Goal: Task Accomplishment & Management: Use online tool/utility

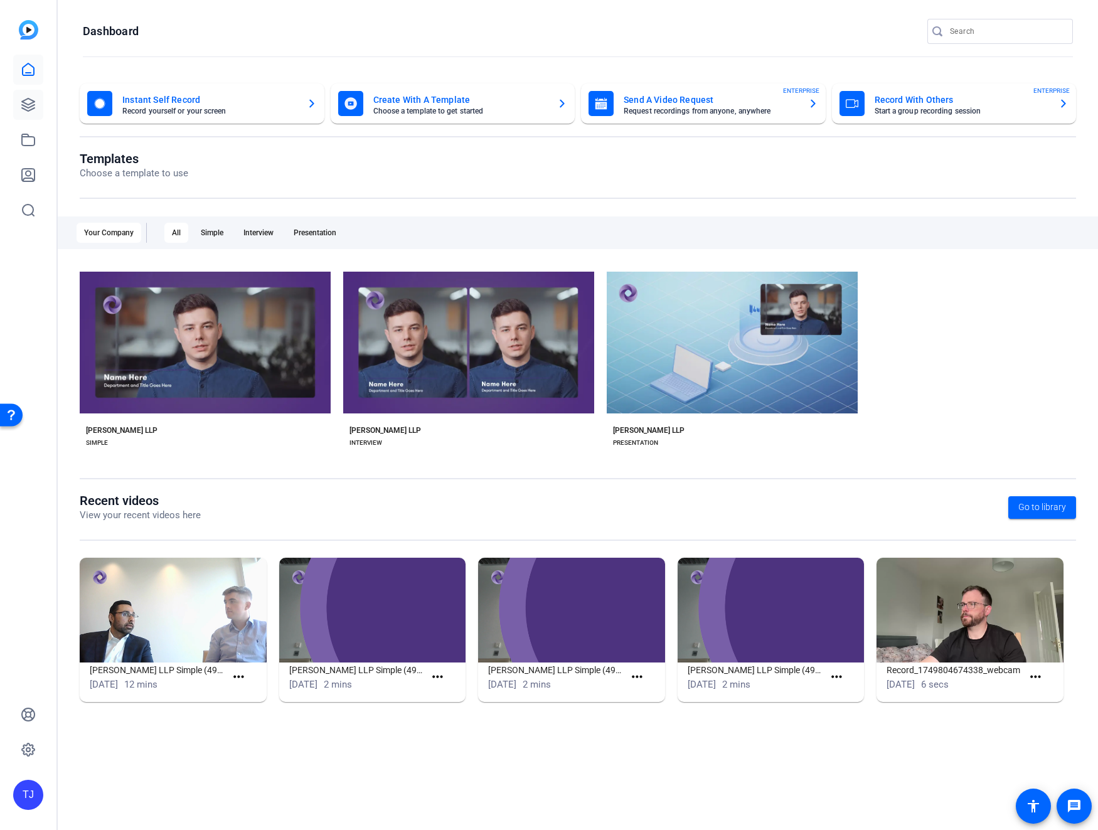
click at [26, 105] on icon at bounding box center [28, 104] width 15 height 15
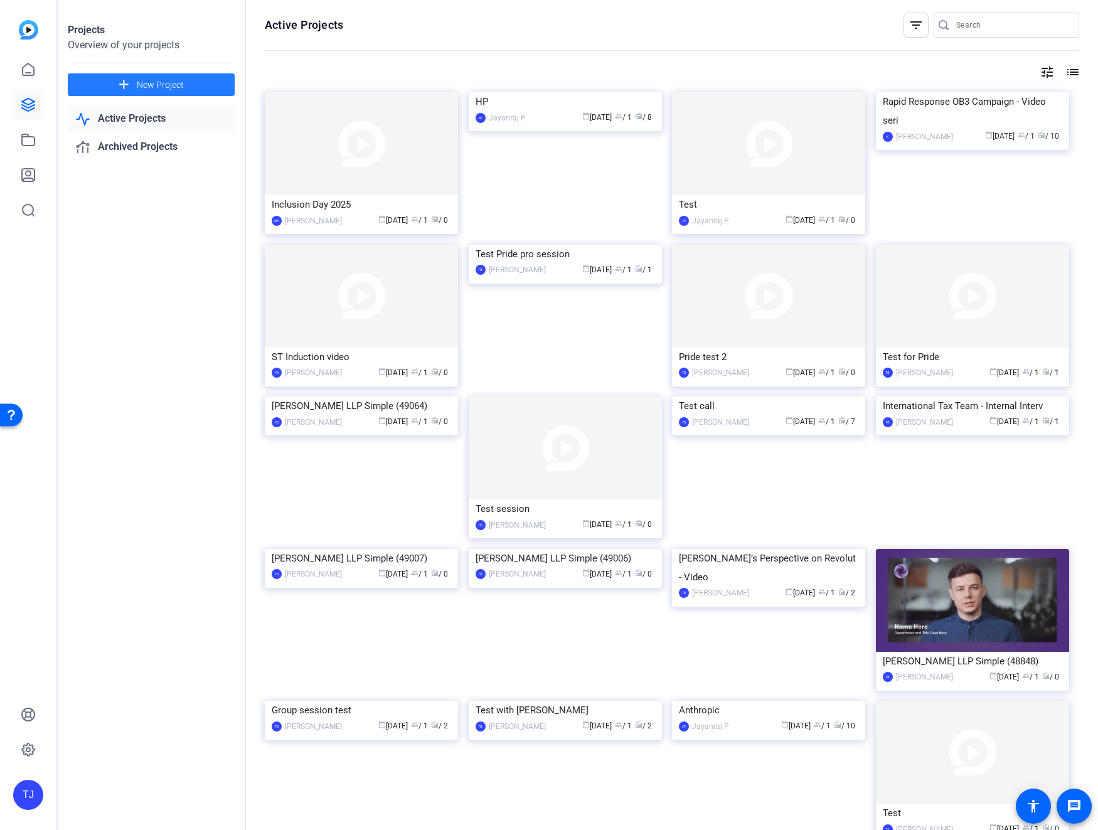
click at [127, 85] on mat-icon "add" at bounding box center [124, 85] width 16 height 16
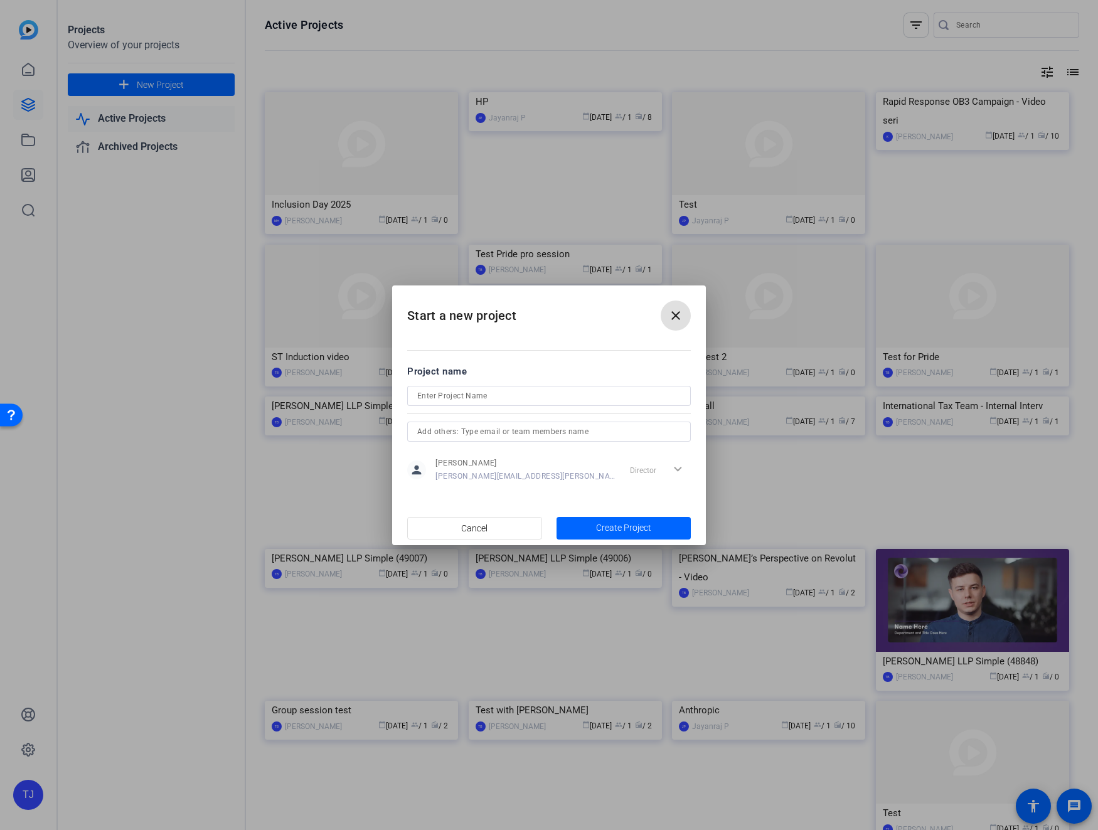
click at [454, 397] on input at bounding box center [548, 395] width 263 height 15
click at [450, 396] on input "Manufacturing Day Content" at bounding box center [548, 395] width 263 height 15
type input "Manufacturing Day Content"
click at [596, 528] on span "Create Project" at bounding box center [623, 527] width 55 height 13
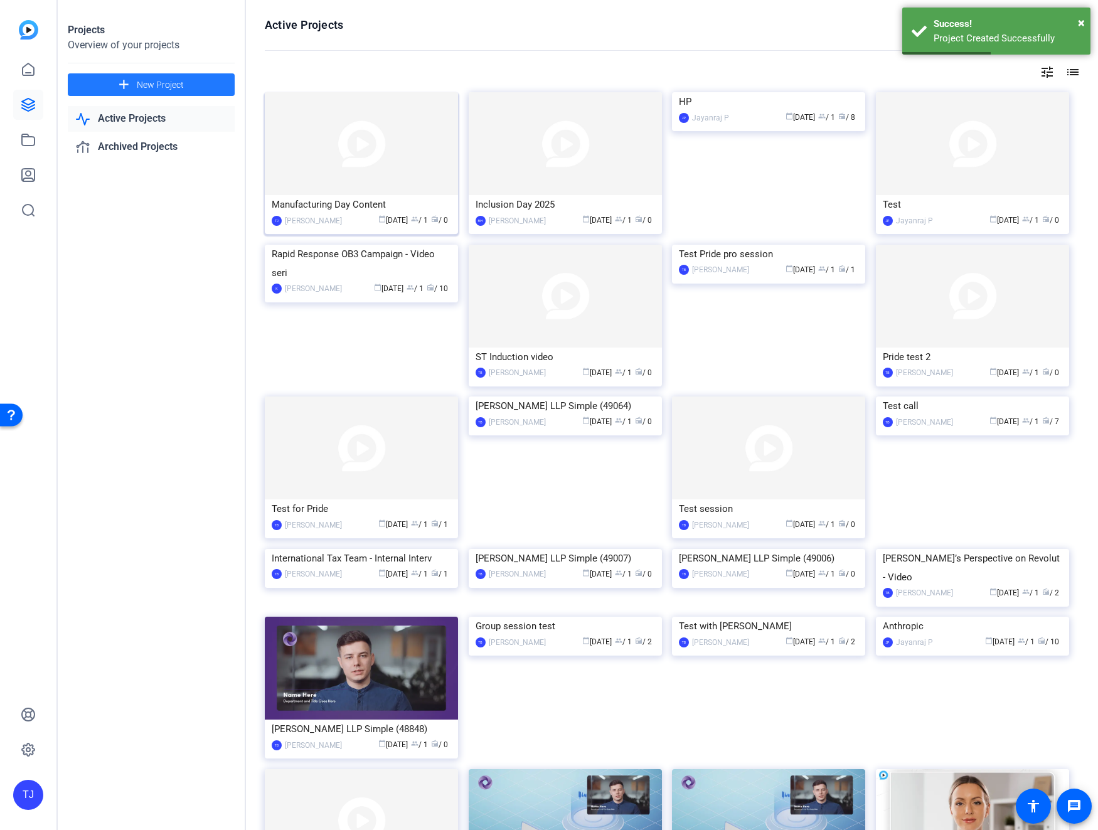
click at [376, 133] on img at bounding box center [361, 143] width 193 height 103
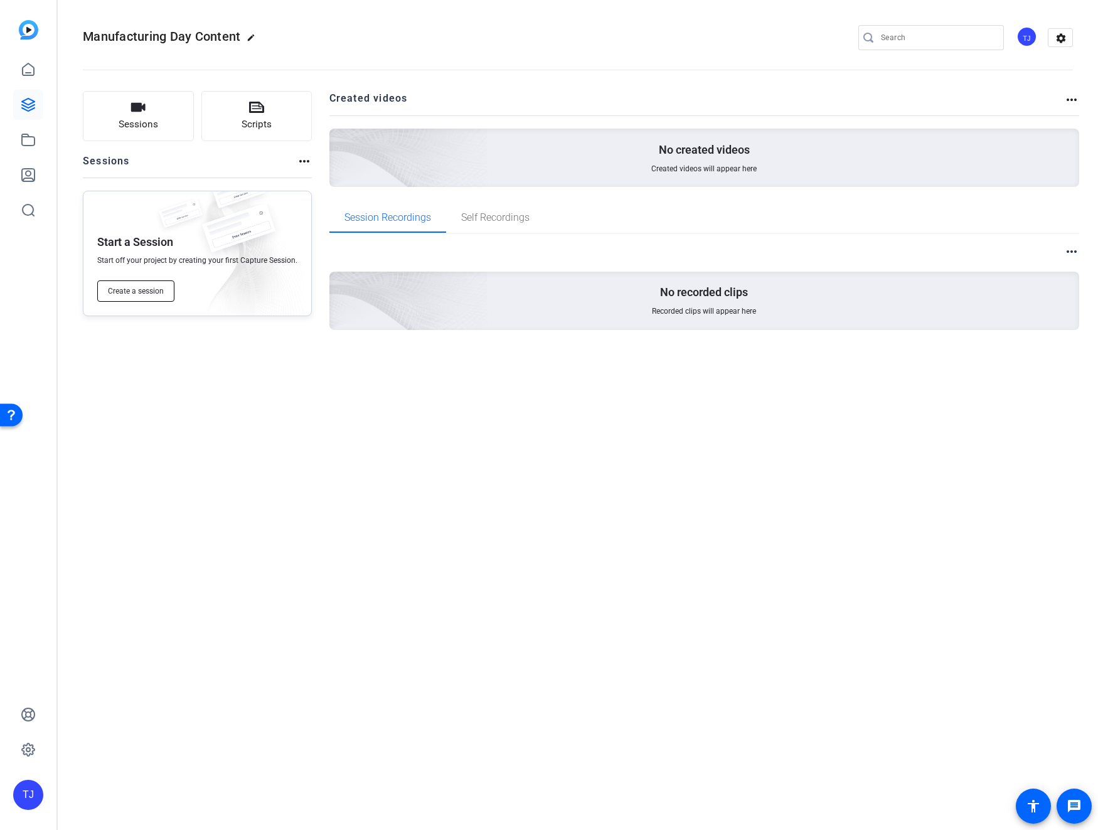
click at [162, 293] on span "Create a session" at bounding box center [136, 291] width 56 height 10
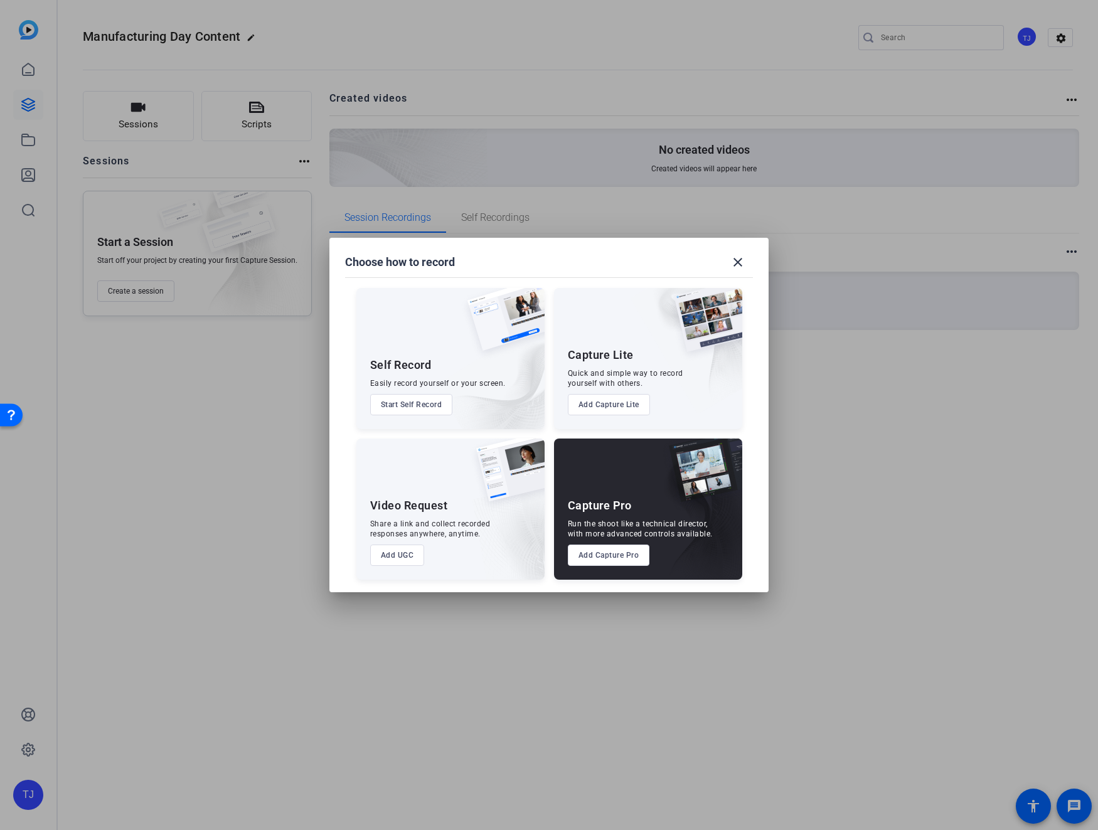
click at [425, 402] on button "Start Self Record" at bounding box center [411, 404] width 83 height 21
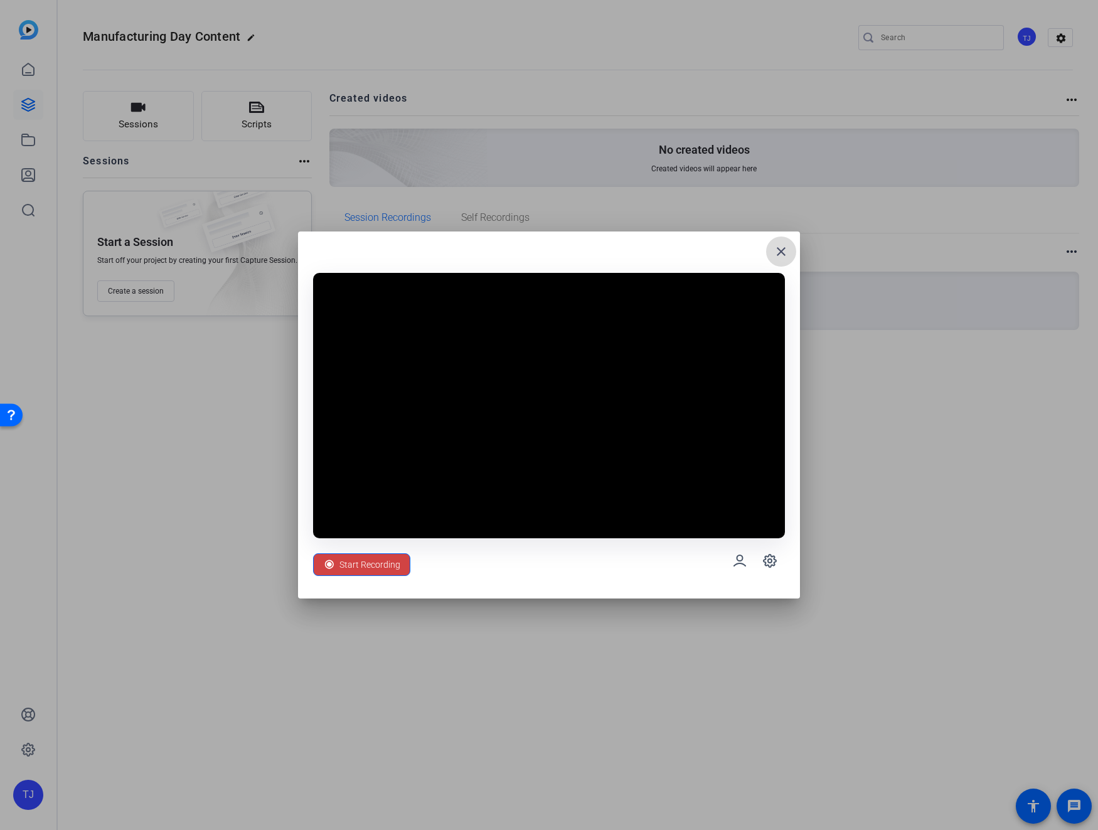
click at [782, 253] on mat-icon "close" at bounding box center [780, 251] width 15 height 15
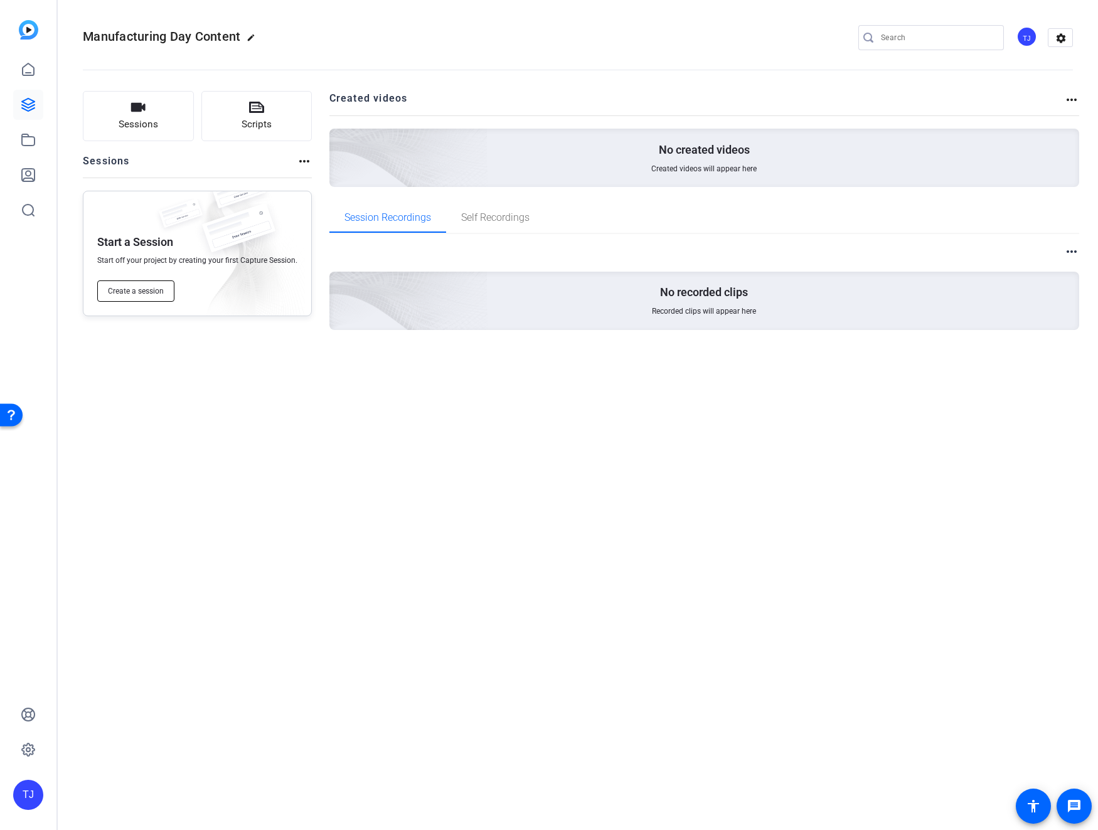
click at [155, 292] on span "Create a session" at bounding box center [136, 291] width 56 height 10
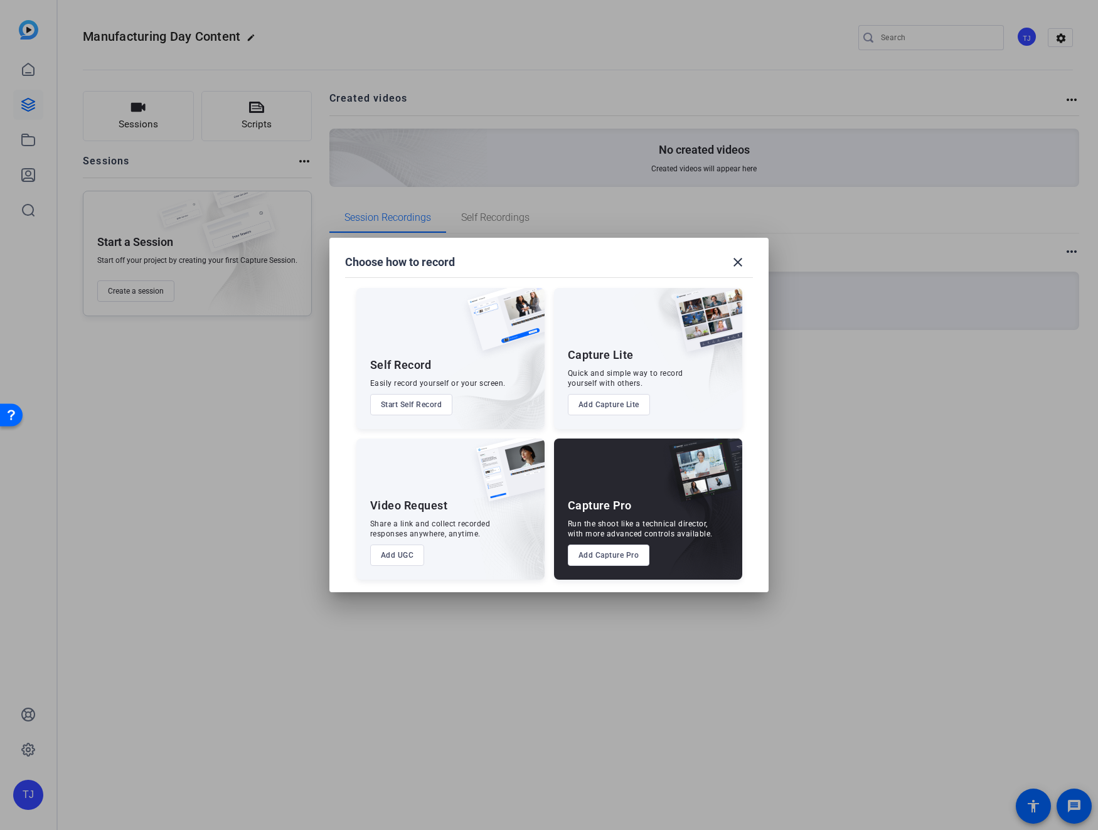
click at [400, 555] on button "Add UGC" at bounding box center [397, 554] width 55 height 21
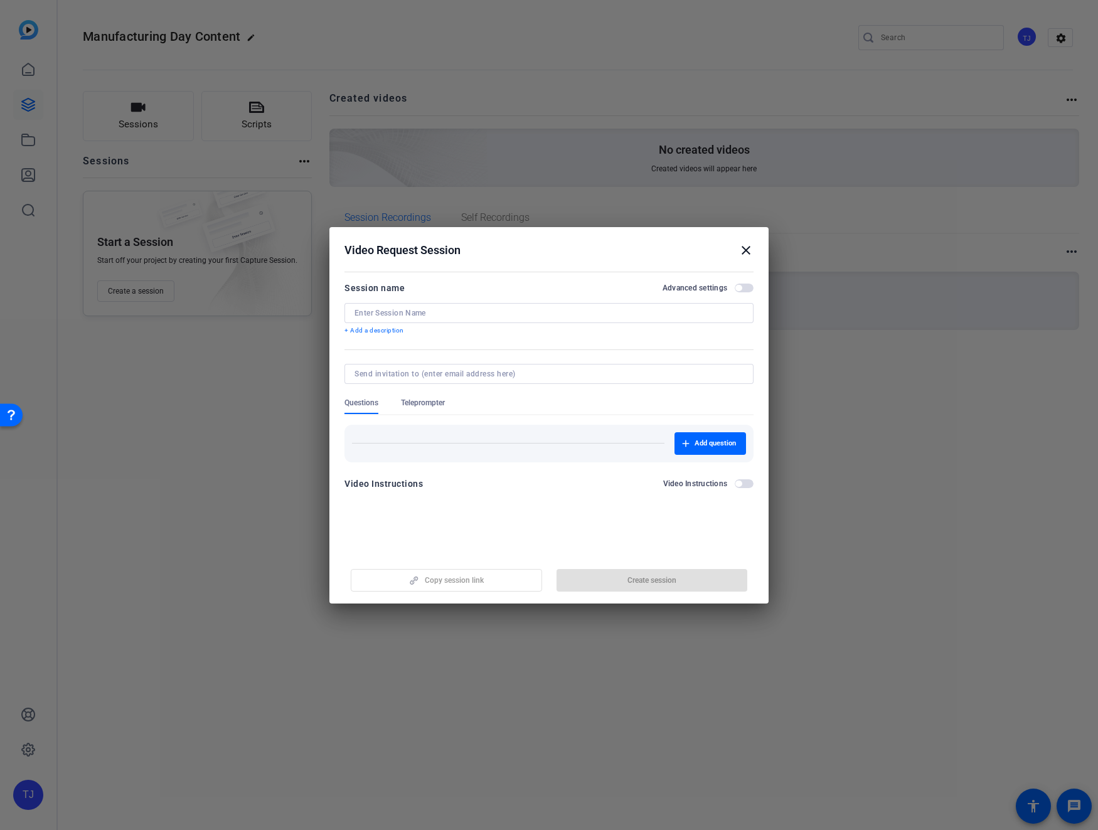
click at [448, 316] on input at bounding box center [548, 313] width 389 height 10
type input "Manufacturing Video"
drag, startPoint x: 684, startPoint y: 580, endPoint x: 401, endPoint y: 432, distance: 319.0
click at [401, 432] on openreel-new-create-edit-ugc-session "Video Request Session close Session name Advanced settings Manufacturing Video …" at bounding box center [548, 415] width 439 height 376
click at [360, 401] on span "Questions" at bounding box center [361, 403] width 34 height 10
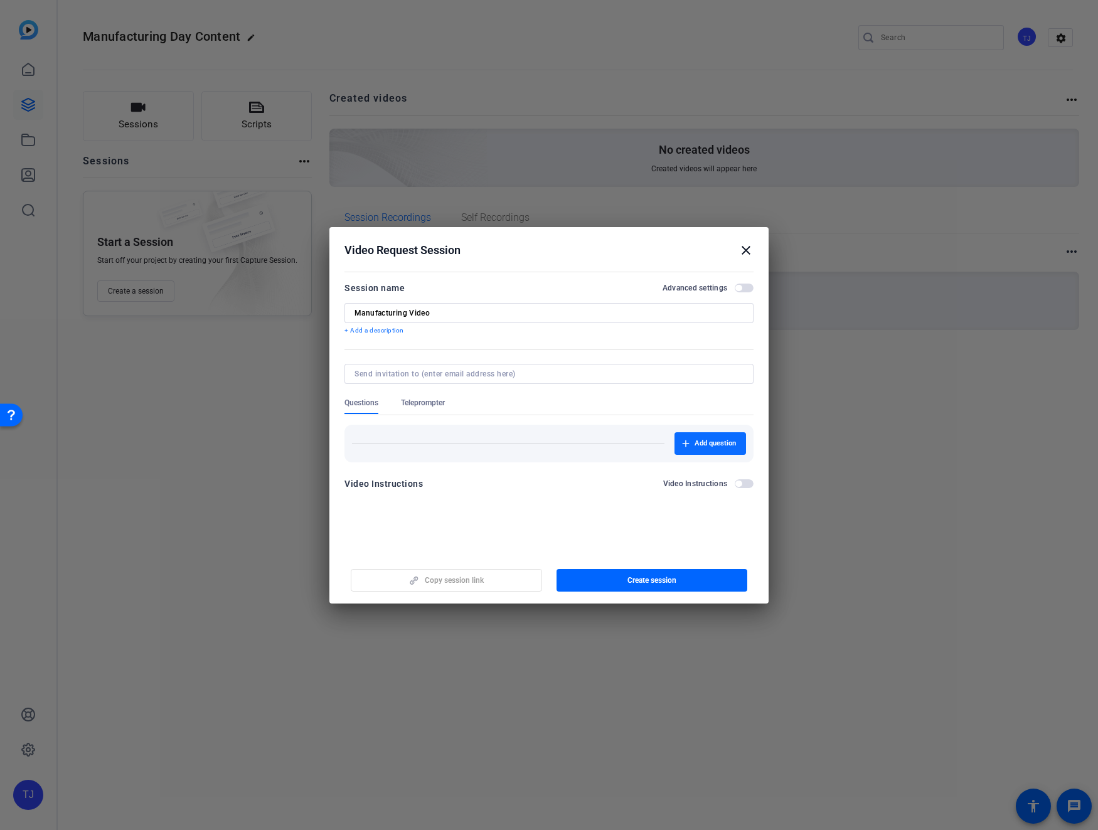
click at [711, 440] on span "Add question" at bounding box center [714, 443] width 41 height 10
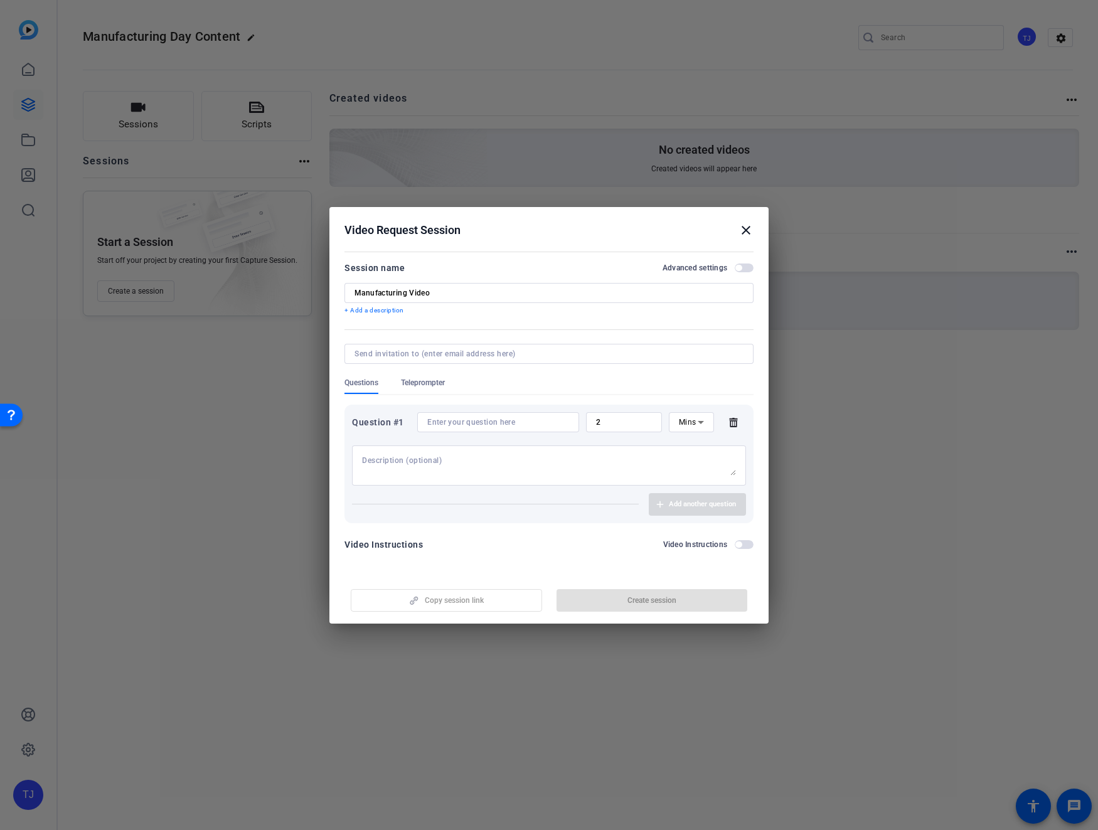
click at [606, 427] on input "2" at bounding box center [624, 422] width 56 height 10
click at [399, 426] on div "Question #1" at bounding box center [381, 422] width 58 height 15
click at [731, 420] on icon at bounding box center [733, 422] width 8 height 9
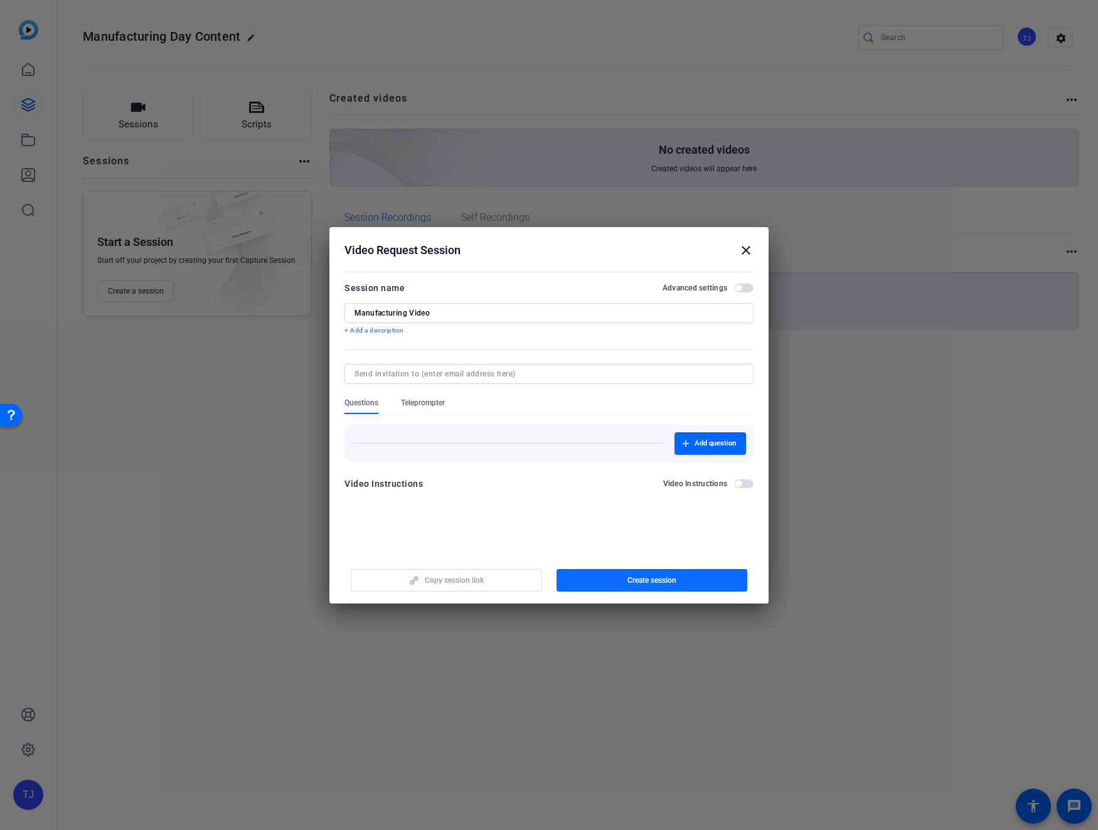
click at [669, 580] on span "Create session" at bounding box center [651, 580] width 49 height 10
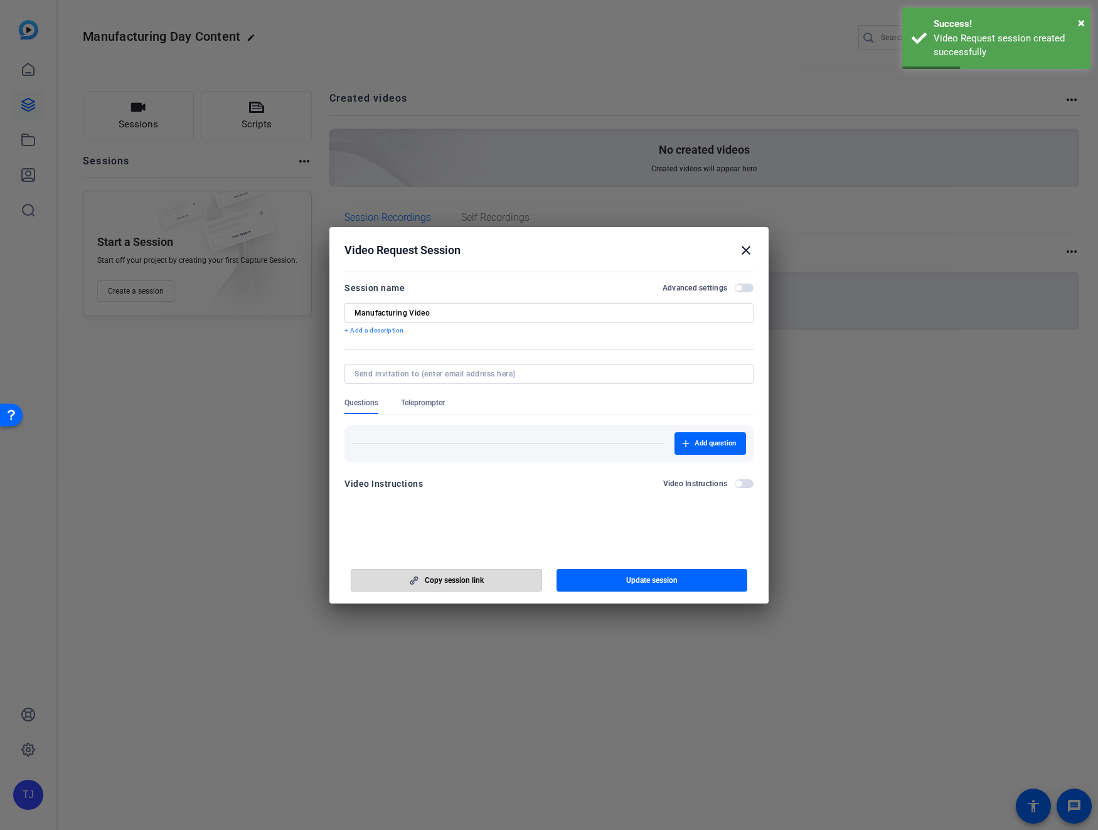
click at [473, 579] on span "Copy session link" at bounding box center [454, 580] width 59 height 10
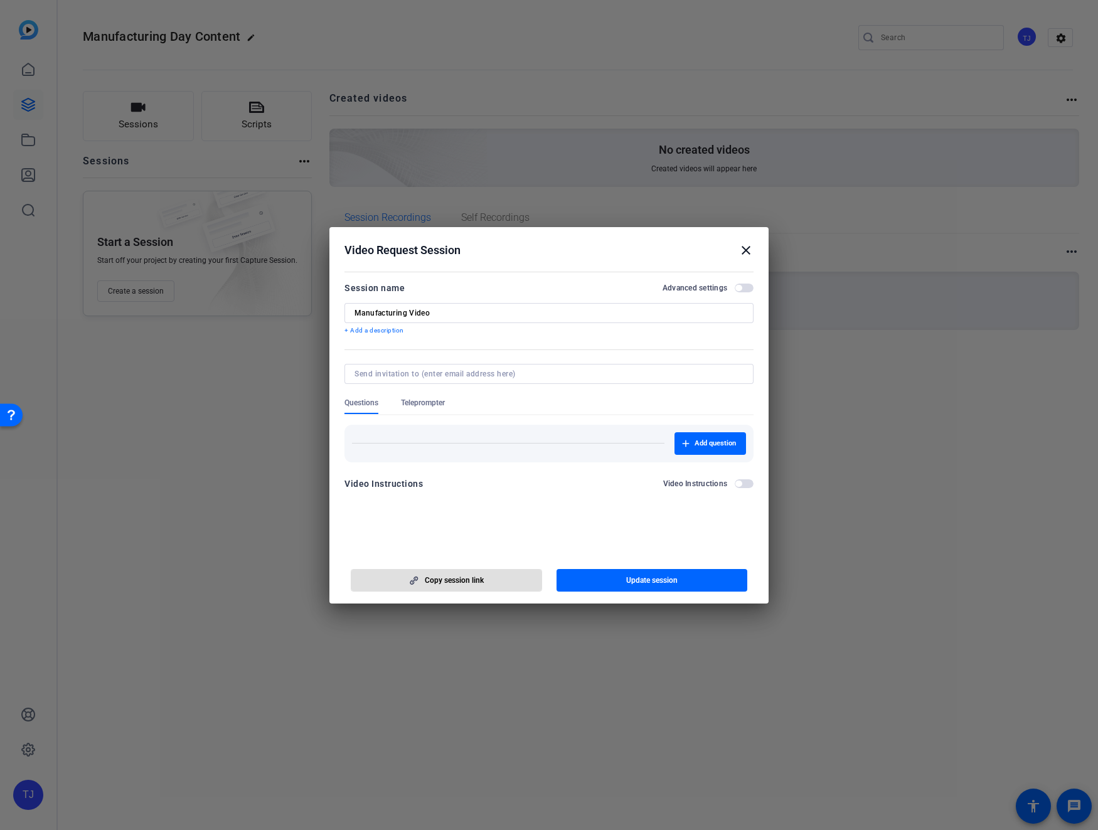
click at [586, 749] on div at bounding box center [549, 415] width 1098 height 830
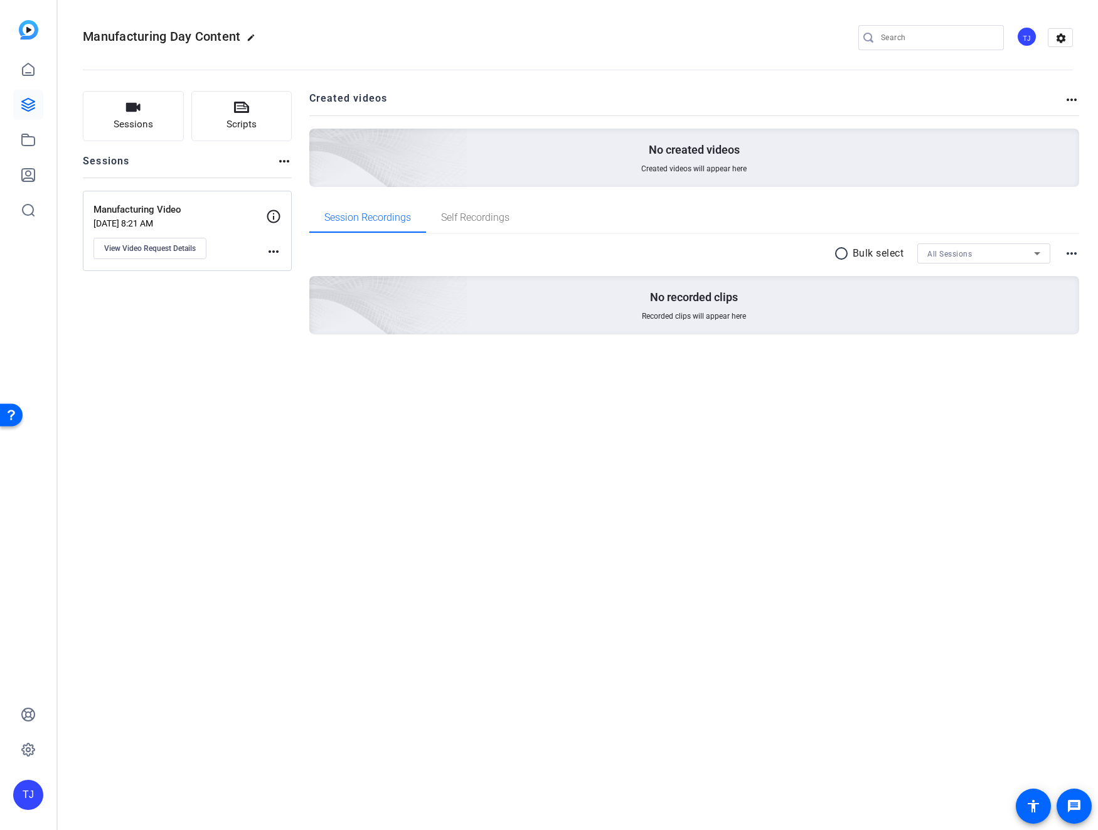
click at [25, 34] on img at bounding box center [28, 29] width 19 height 19
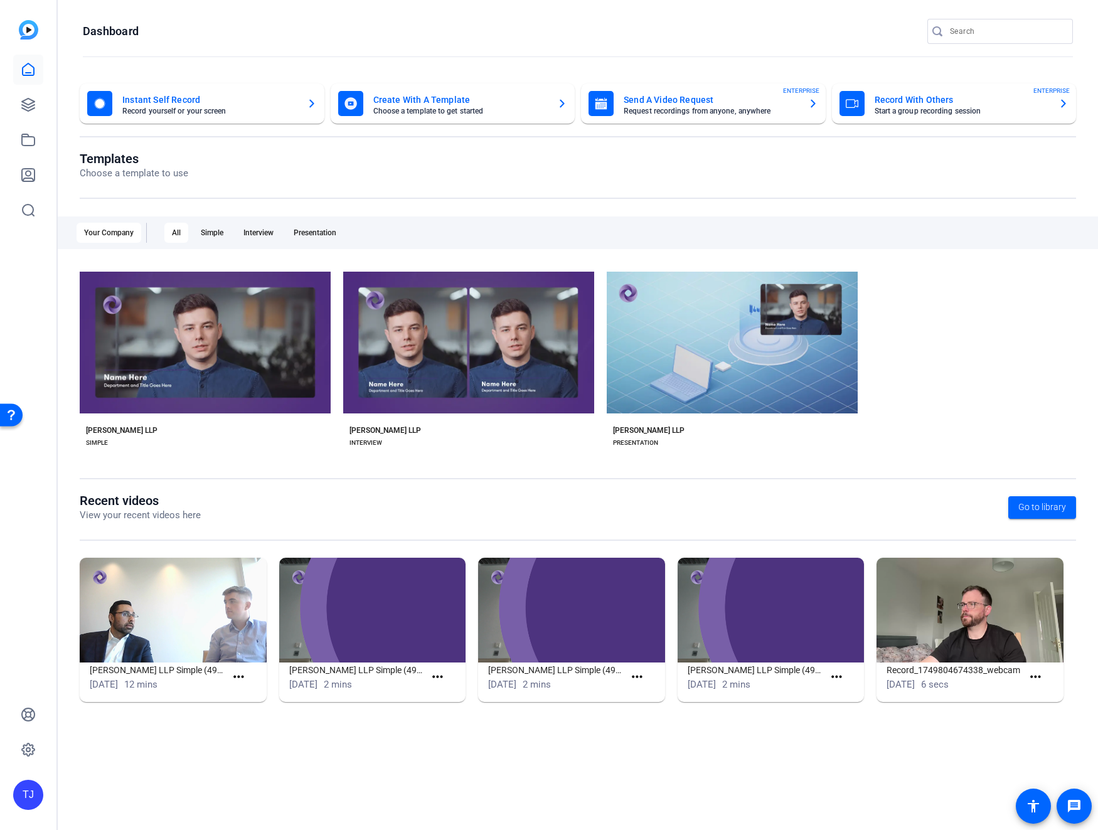
click at [14, 417] on div "Open Resource Center" at bounding box center [11, 414] width 10 height 10
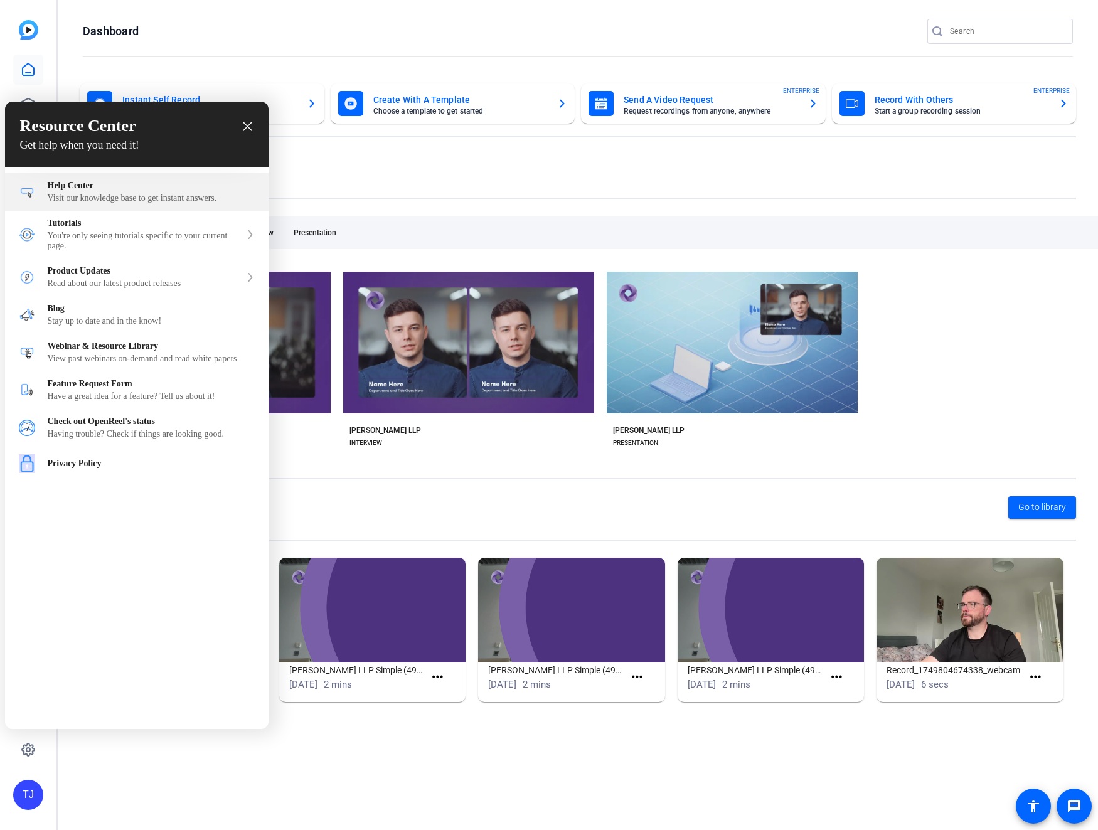
click at [100, 188] on div "Help Center" at bounding box center [151, 186] width 207 height 10
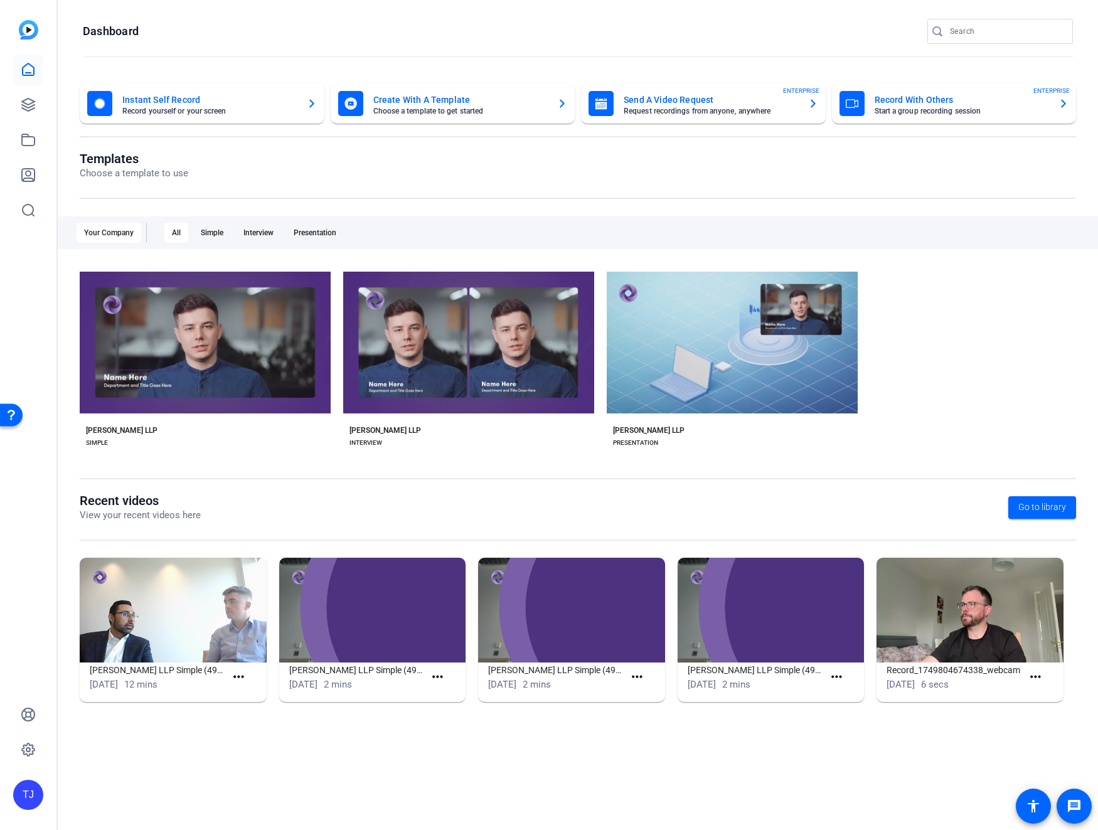
click at [16, 412] on div "Open Resource Center" at bounding box center [11, 414] width 10 height 10
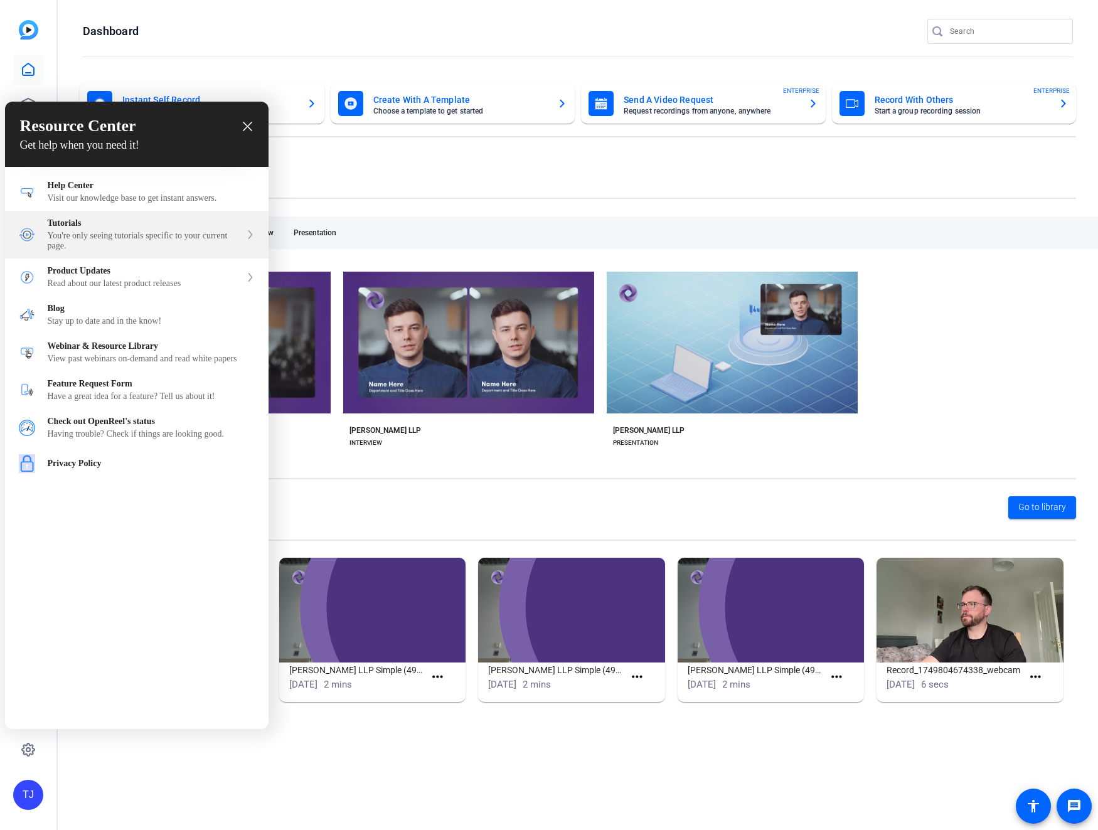
click at [157, 240] on div "You're only seeing tutorials specific to your current page." at bounding box center [144, 241] width 193 height 20
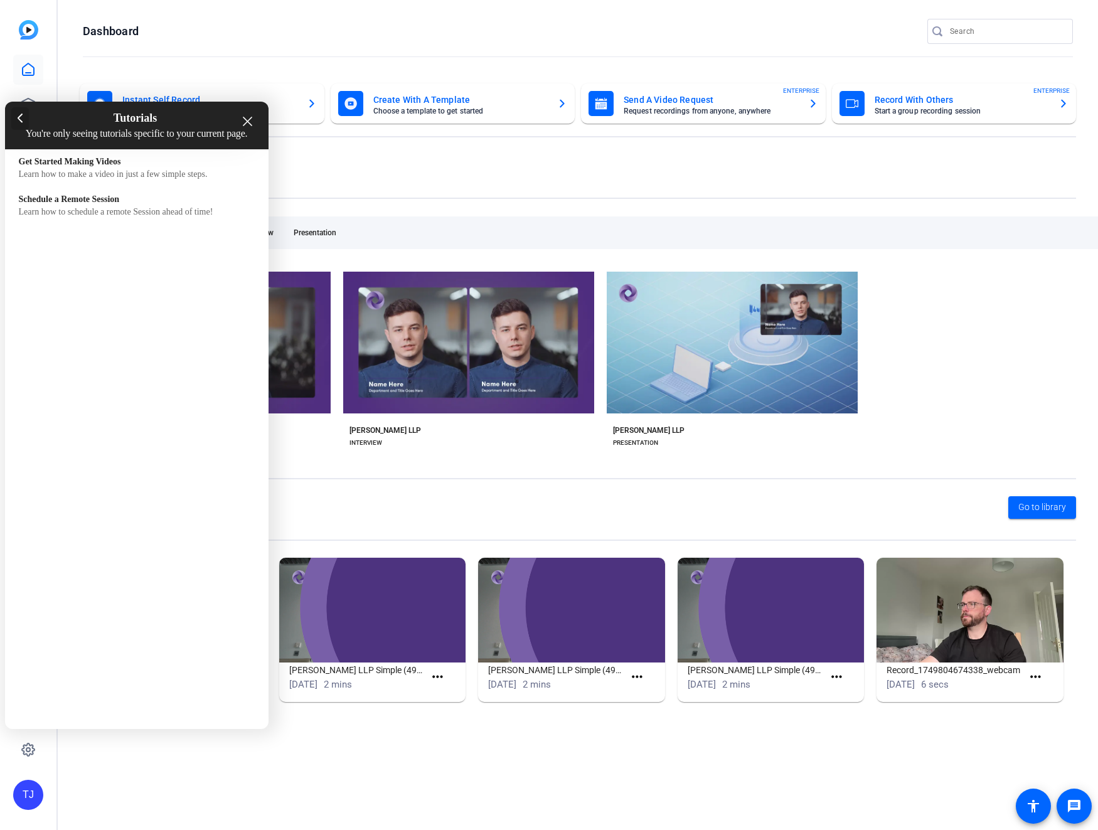
click at [20, 112] on div at bounding box center [20, 118] width 18 height 23
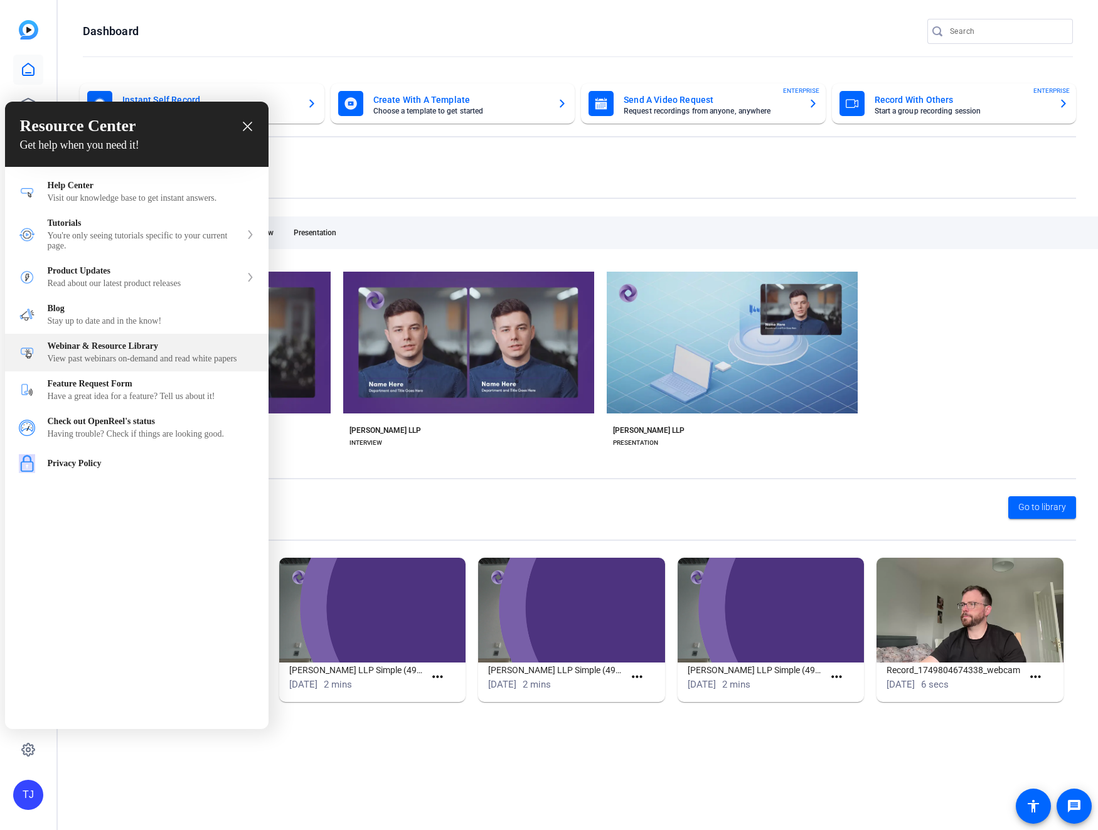
click at [127, 364] on div "View past webinars on-demand and read white papers" at bounding box center [151, 359] width 207 height 10
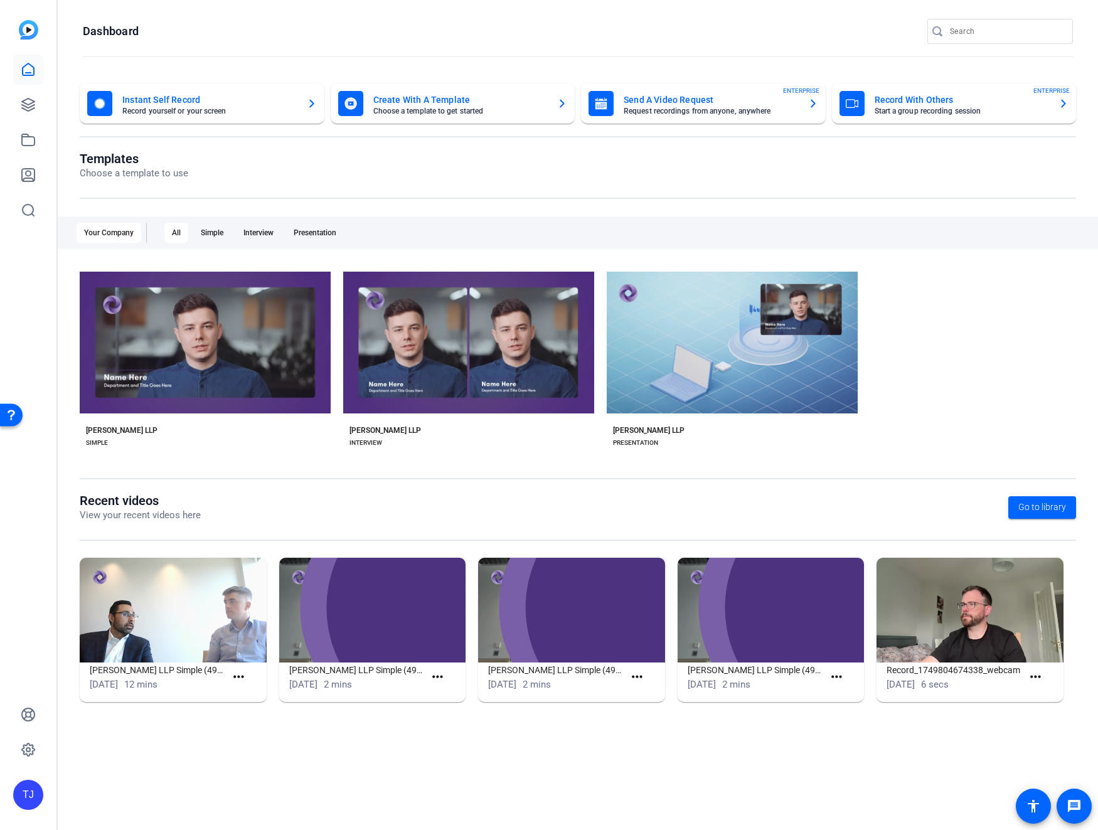
click at [9, 416] on div "Open Resource Center" at bounding box center [11, 414] width 10 height 10
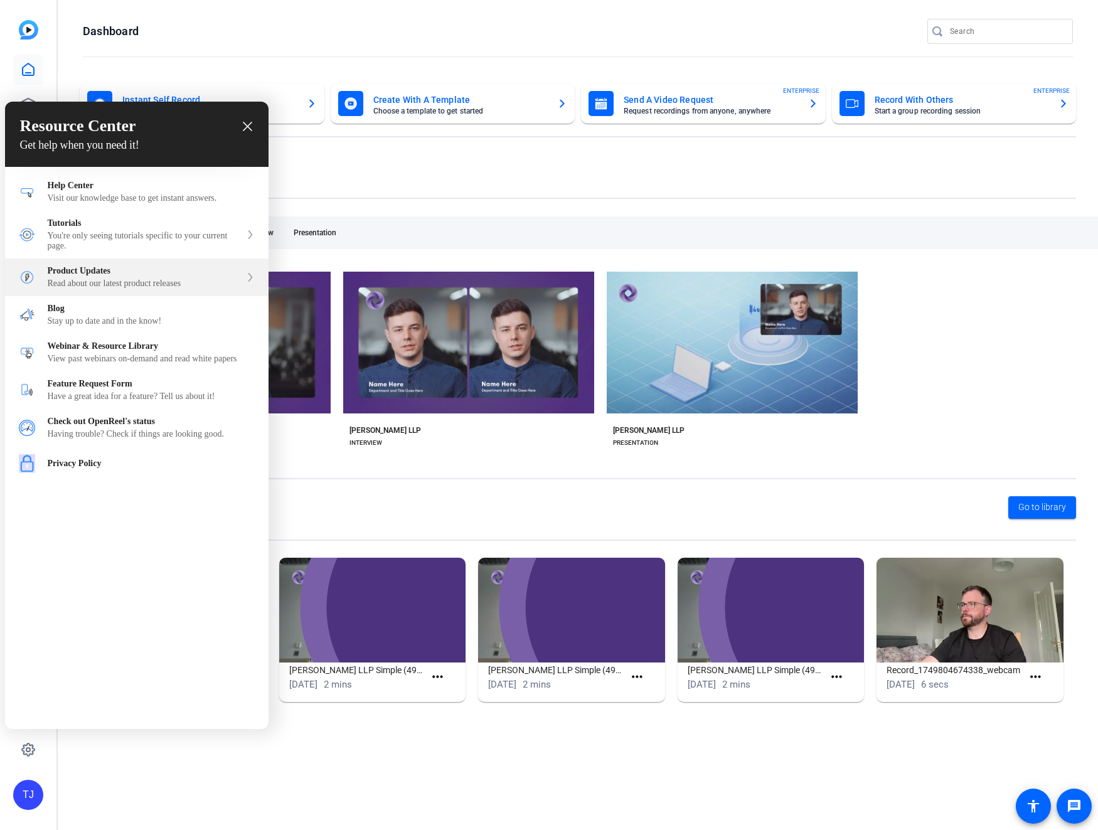
click at [130, 282] on div "Read about our latest product releases" at bounding box center [144, 283] width 193 height 10
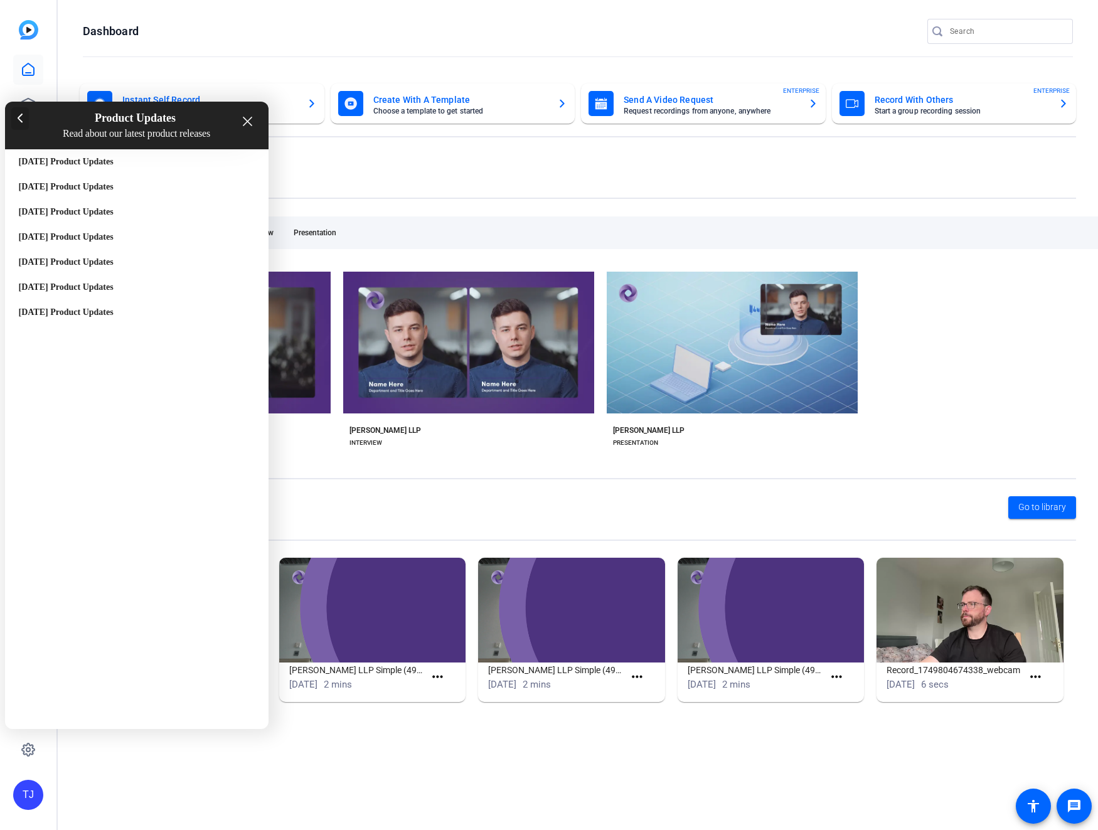
click at [24, 120] on div at bounding box center [20, 118] width 18 height 23
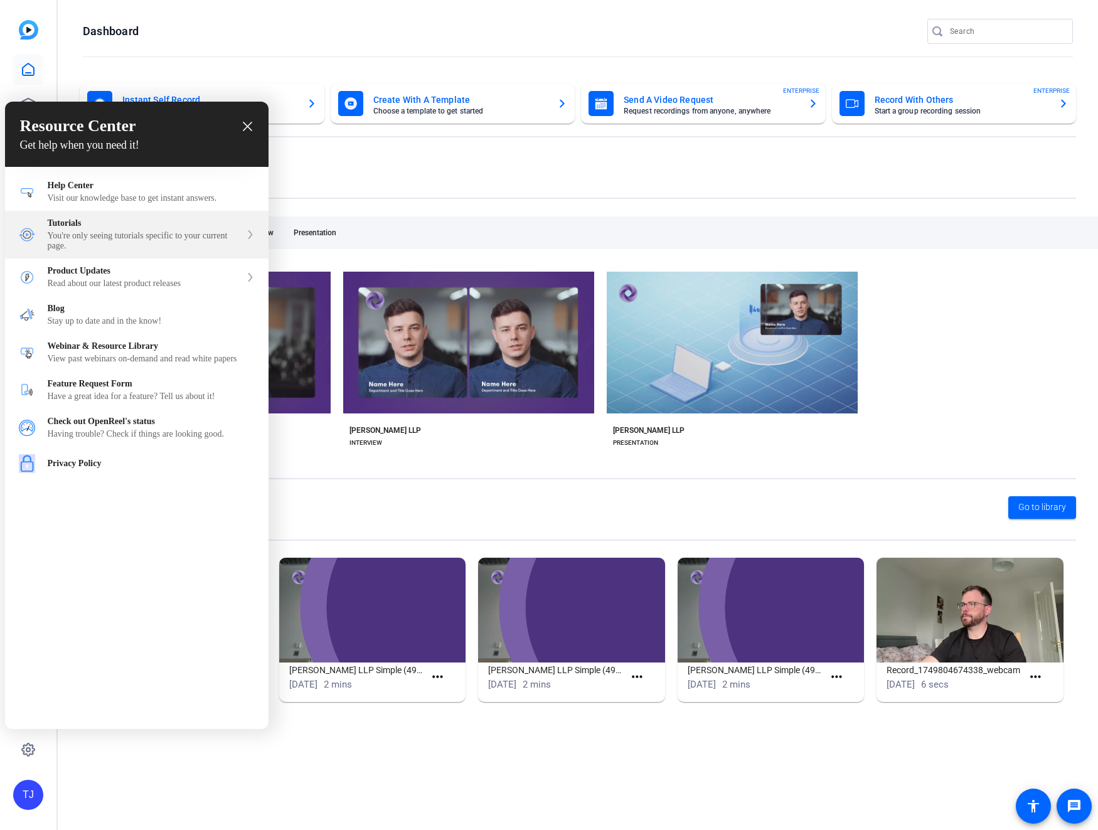
click at [72, 243] on div "You're only seeing tutorials specific to your current page." at bounding box center [144, 241] width 193 height 20
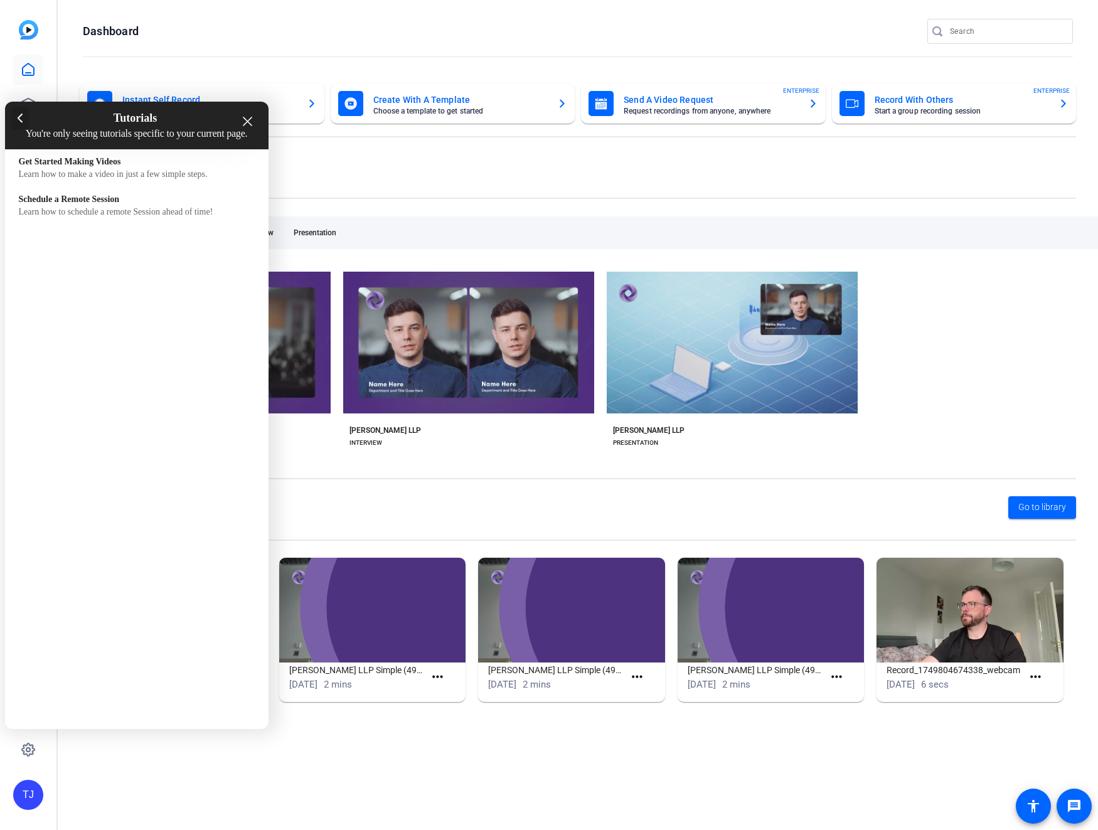
click at [19, 117] on icon at bounding box center [21, 119] width 6 height 10
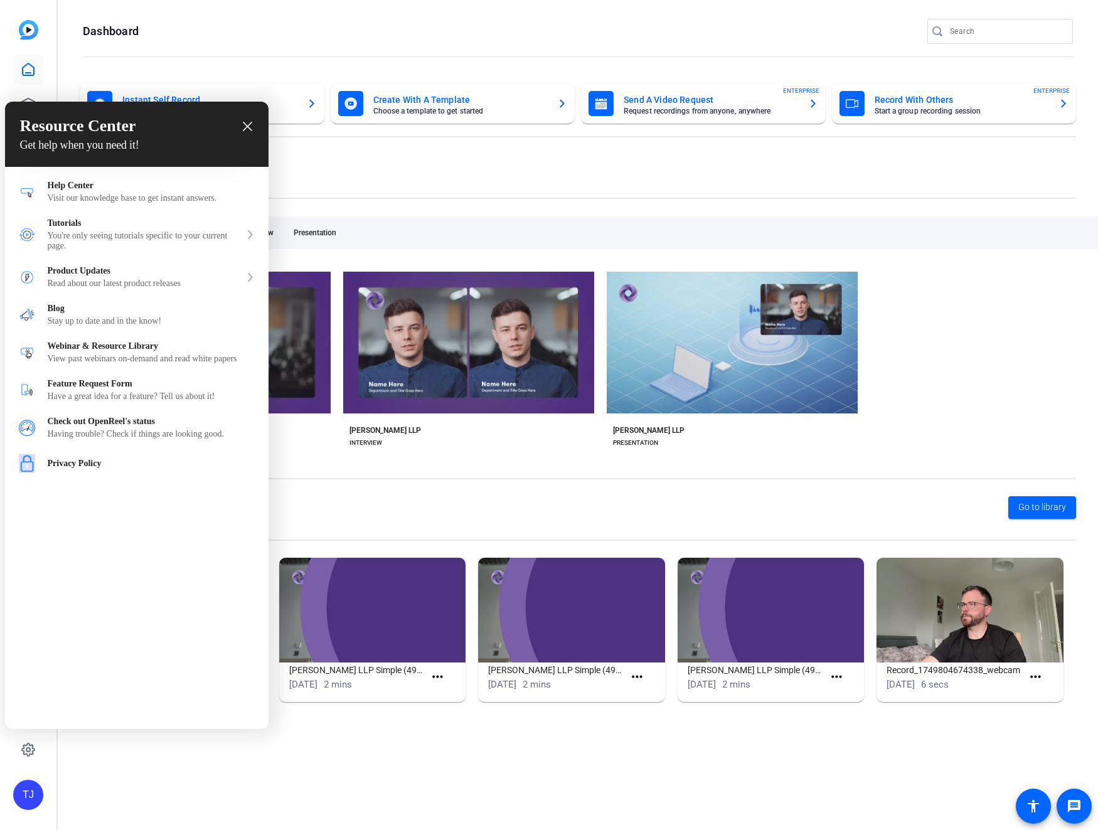
click at [26, 34] on div at bounding box center [549, 415] width 1098 height 830
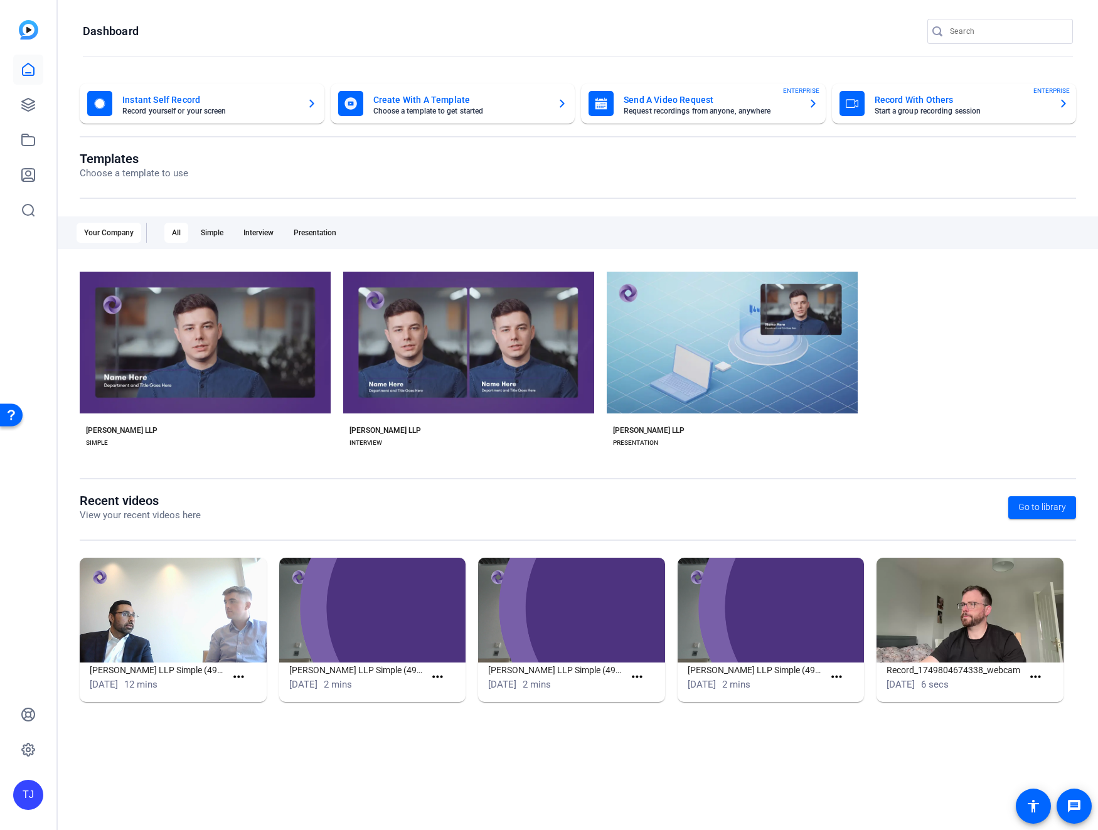
click at [26, 27] on img at bounding box center [28, 29] width 19 height 19
click at [27, 721] on icon at bounding box center [28, 714] width 13 height 13
